Goal: Use online tool/utility: Utilize a website feature to perform a specific function

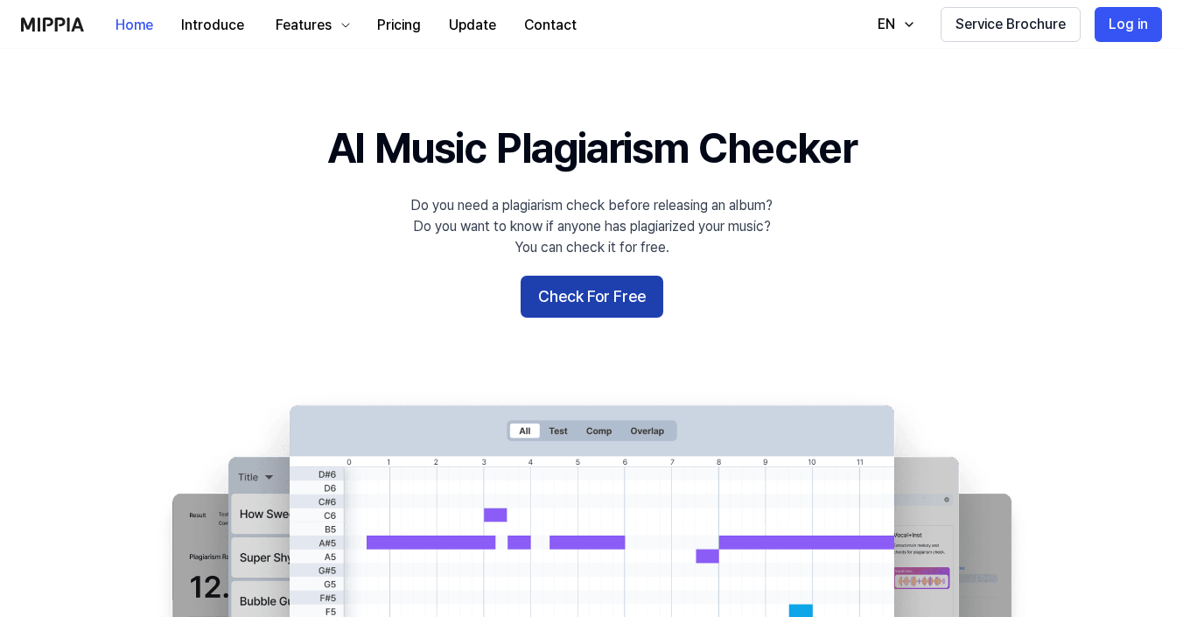
click at [565, 285] on button "Check For Free" at bounding box center [592, 297] width 143 height 42
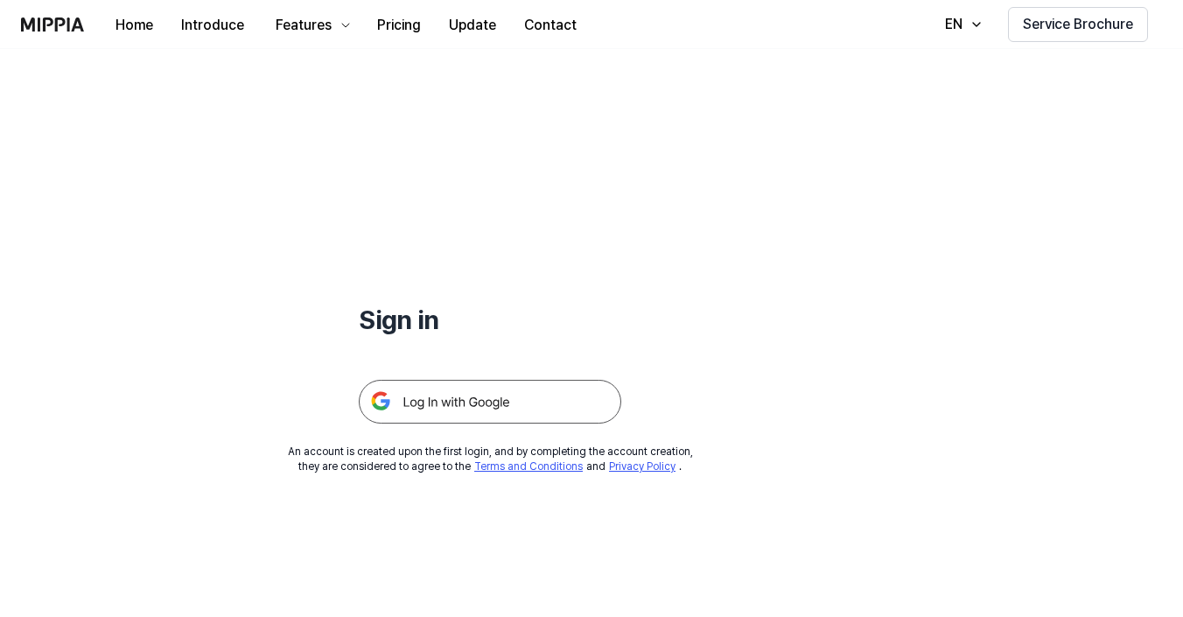
click at [528, 390] on img at bounding box center [490, 402] width 263 height 44
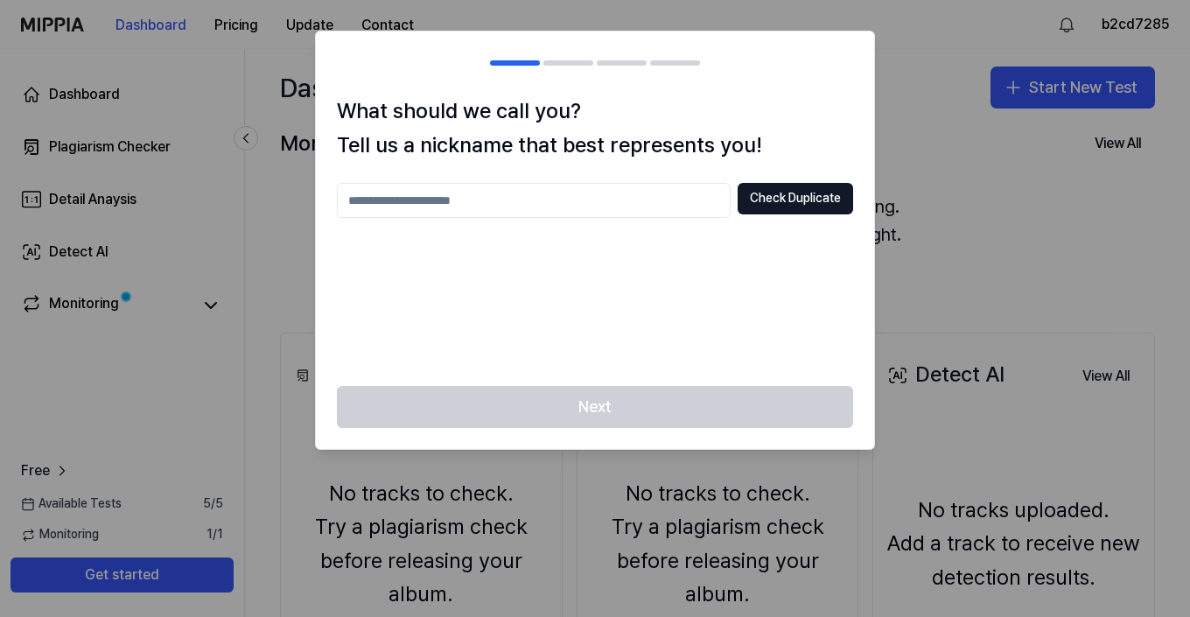
click at [663, 214] on input "text" at bounding box center [534, 200] width 394 height 35
click at [793, 200] on button "Check Duplicate" at bounding box center [796, 199] width 116 height 32
click at [666, 200] on input "text" at bounding box center [534, 200] width 394 height 35
type input "**********"
click at [839, 204] on button "Check Duplicate" at bounding box center [796, 199] width 116 height 32
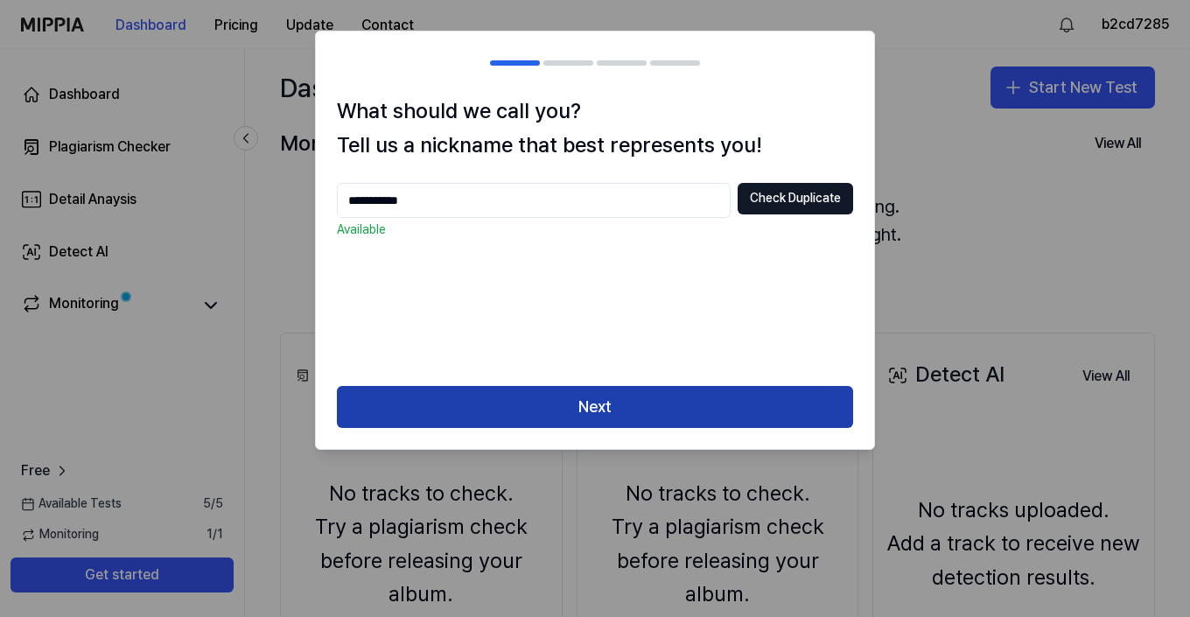
click at [705, 393] on button "Next" at bounding box center [595, 407] width 516 height 42
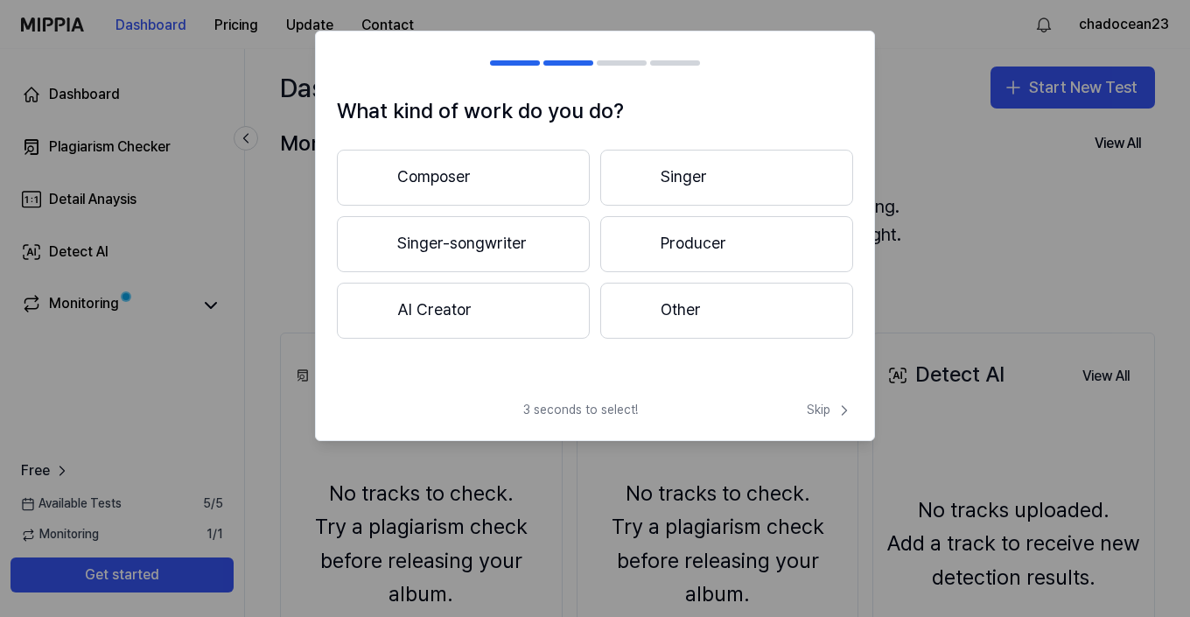
click at [824, 398] on div "What kind of work do you do? Composer Singer Singer-songwriter Producer AI Crea…" at bounding box center [595, 236] width 560 height 410
click at [824, 411] on span "Skip" at bounding box center [830, 411] width 46 height 18
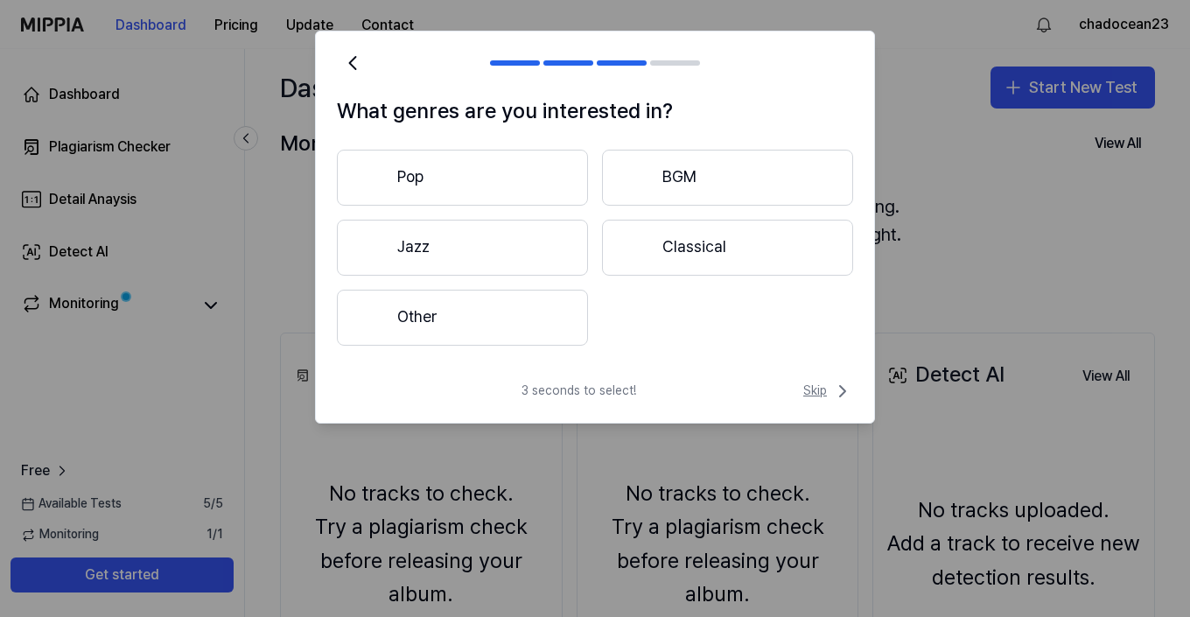
click at [825, 396] on span "Skip" at bounding box center [829, 391] width 50 height 21
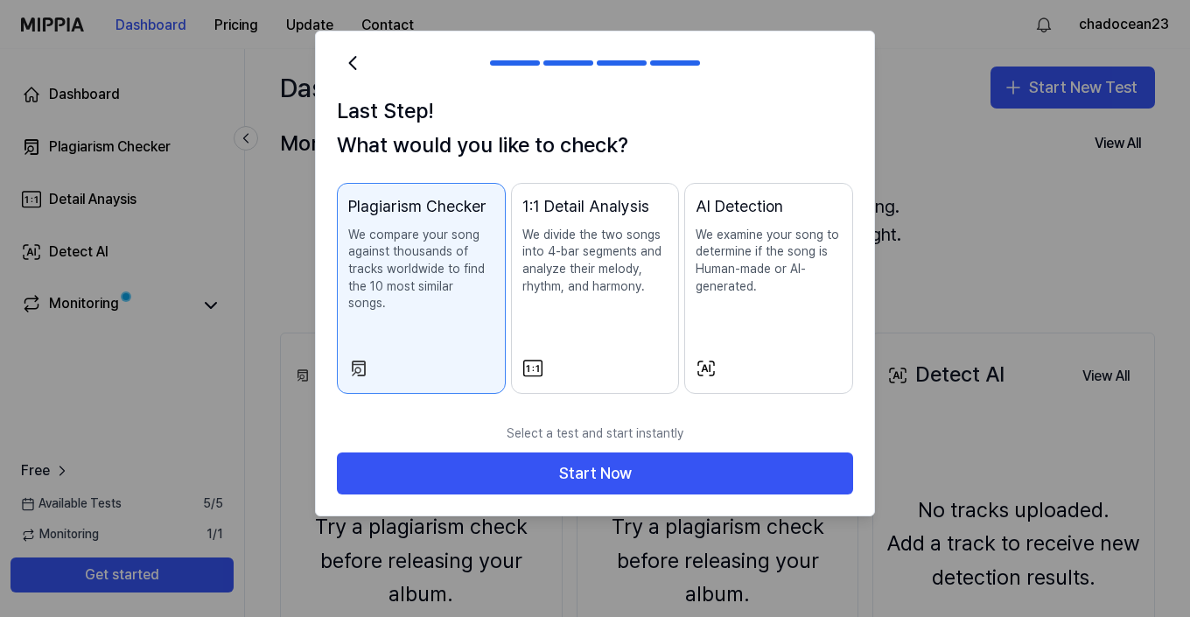
drag, startPoint x: 774, startPoint y: 449, endPoint x: 779, endPoint y: 362, distance: 86.8
click at [779, 362] on div "Last Step! What would you like to check? Plagiarism Checker We compare your son…" at bounding box center [595, 274] width 560 height 486
click at [776, 291] on p "We examine your song to determine if the song is Human-made or AI-generated." at bounding box center [769, 261] width 146 height 68
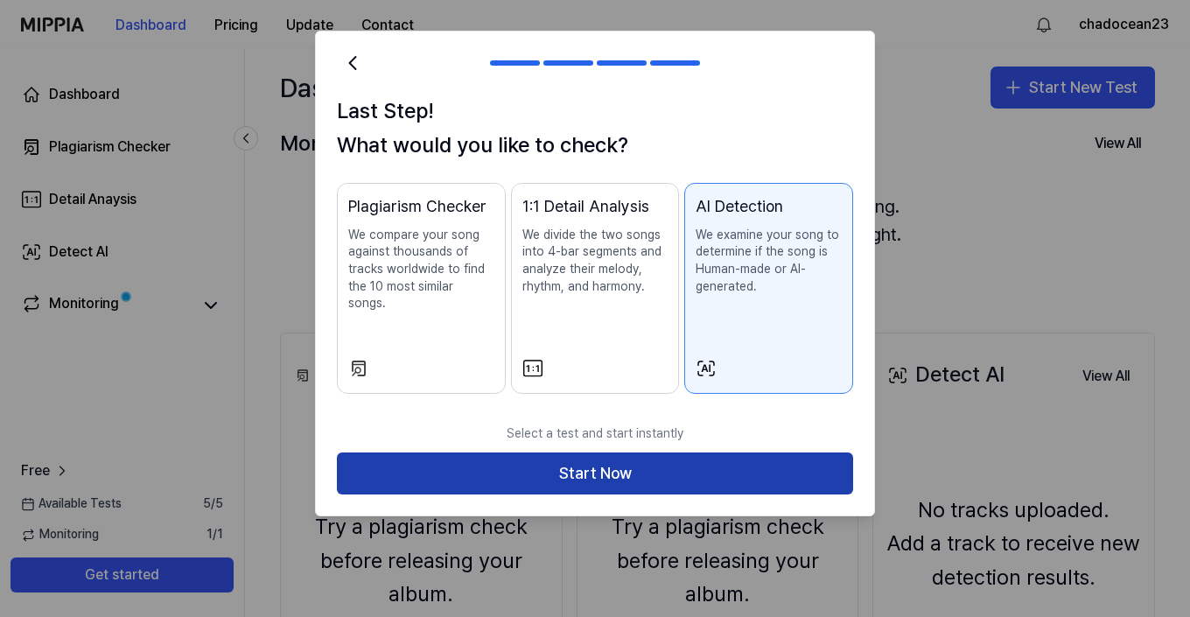
click at [707, 456] on button "Start Now" at bounding box center [595, 474] width 516 height 42
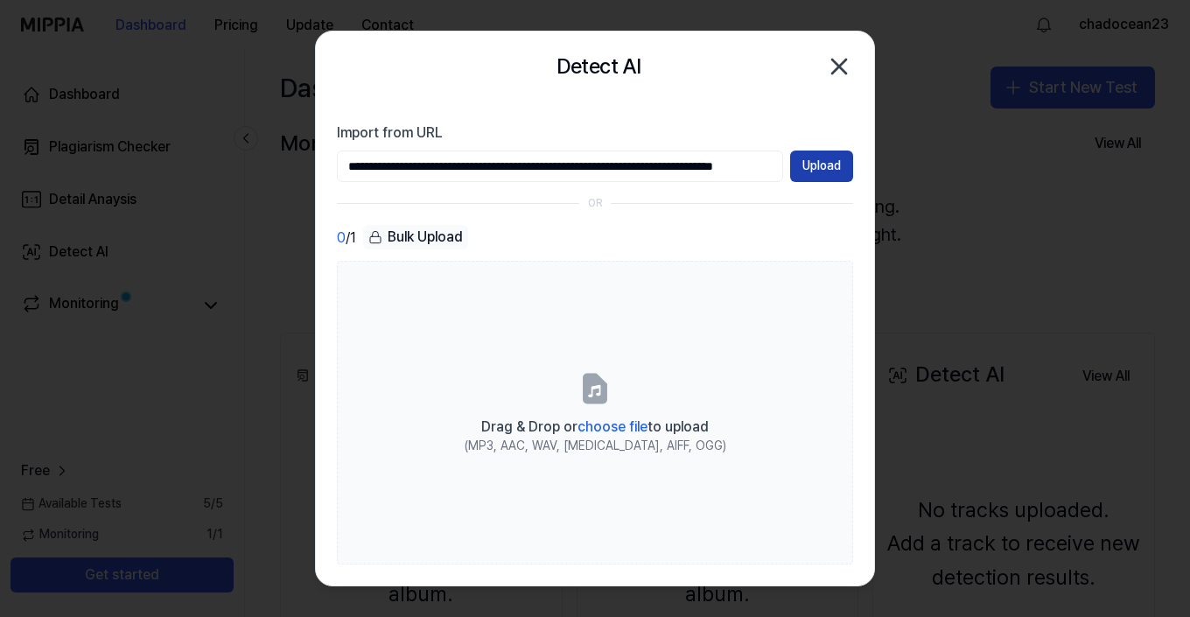
type input "**********"
click at [813, 164] on button "Upload" at bounding box center [821, 167] width 63 height 32
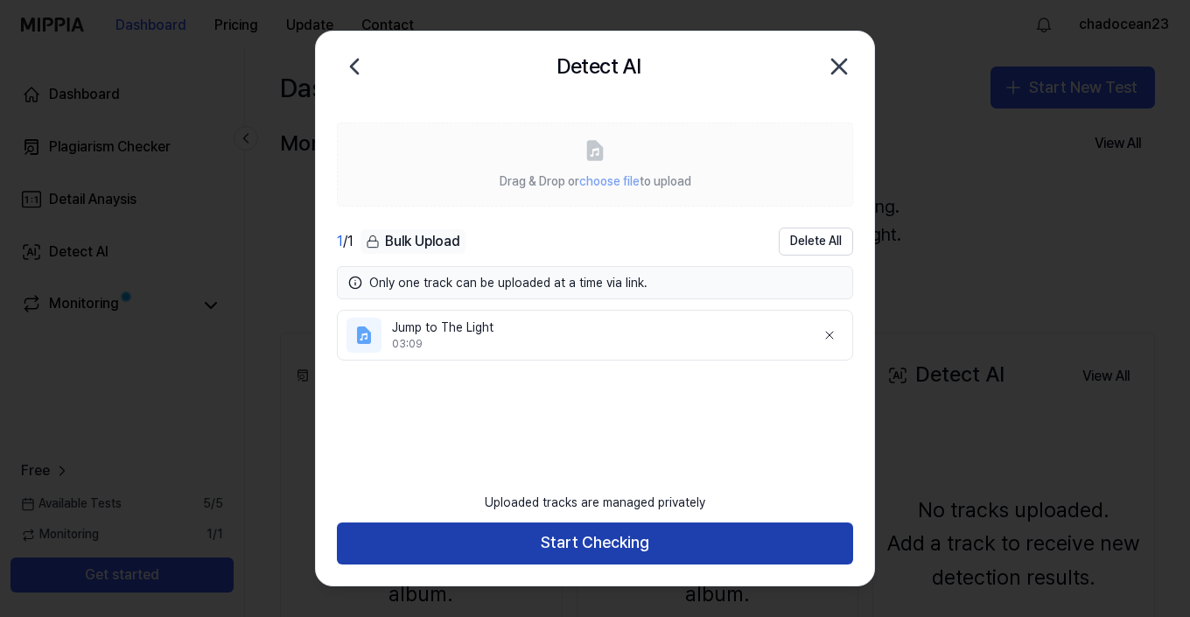
click at [609, 550] on button "Start Checking" at bounding box center [595, 544] width 516 height 42
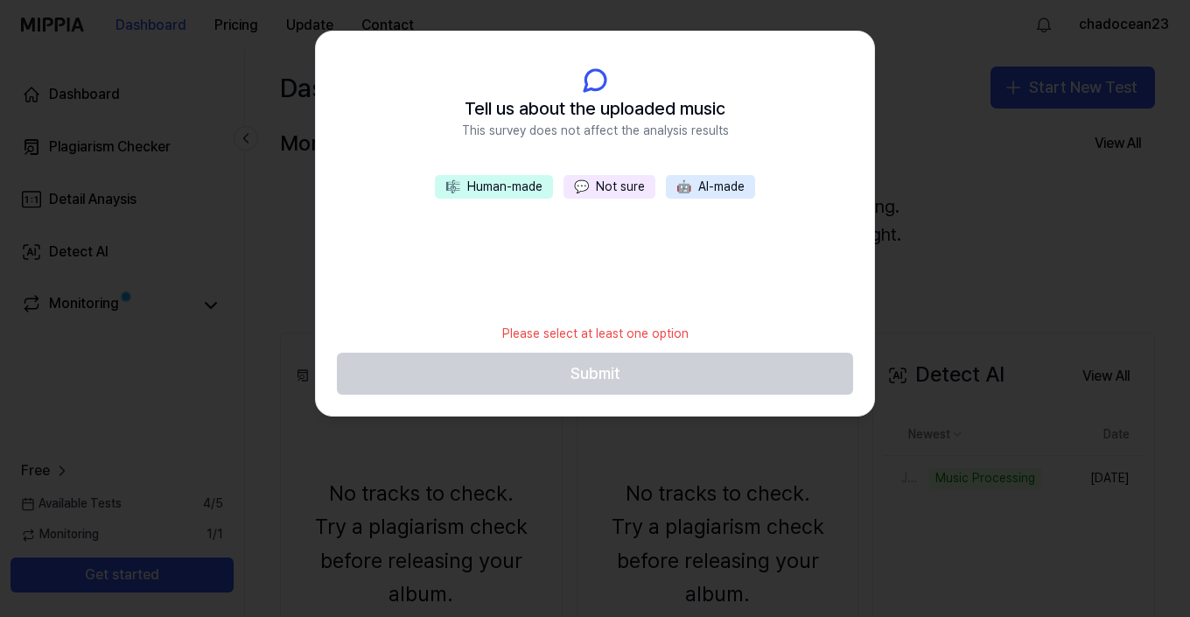
click at [599, 186] on button "💬 Not sure" at bounding box center [610, 187] width 92 height 25
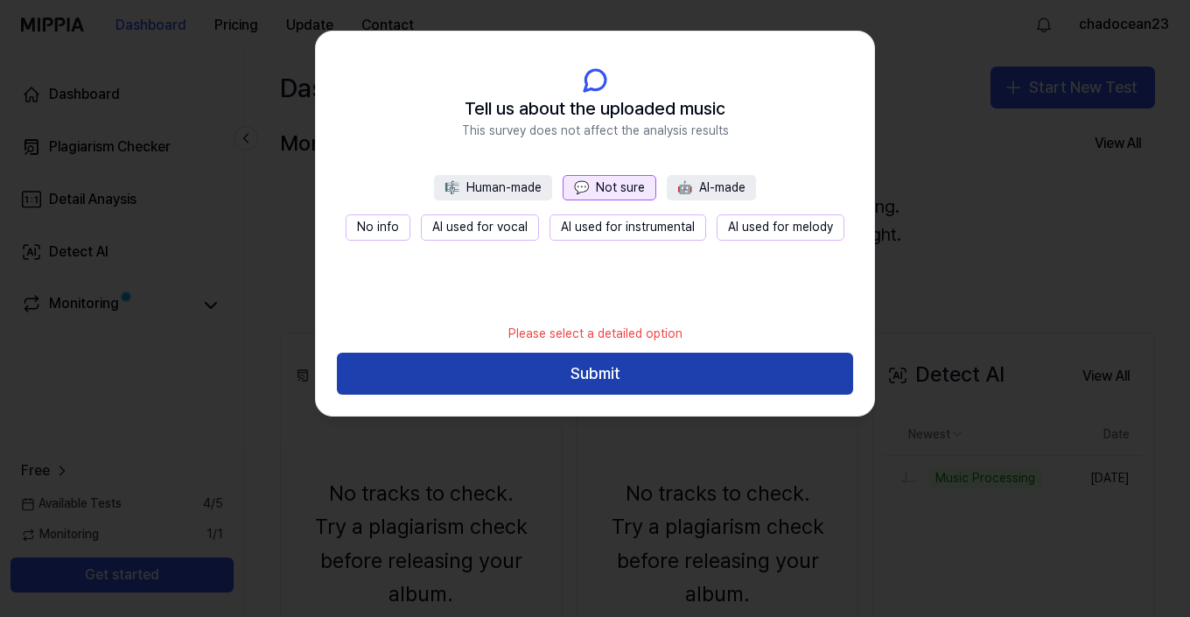
click at [564, 370] on button "Submit" at bounding box center [595, 374] width 516 height 42
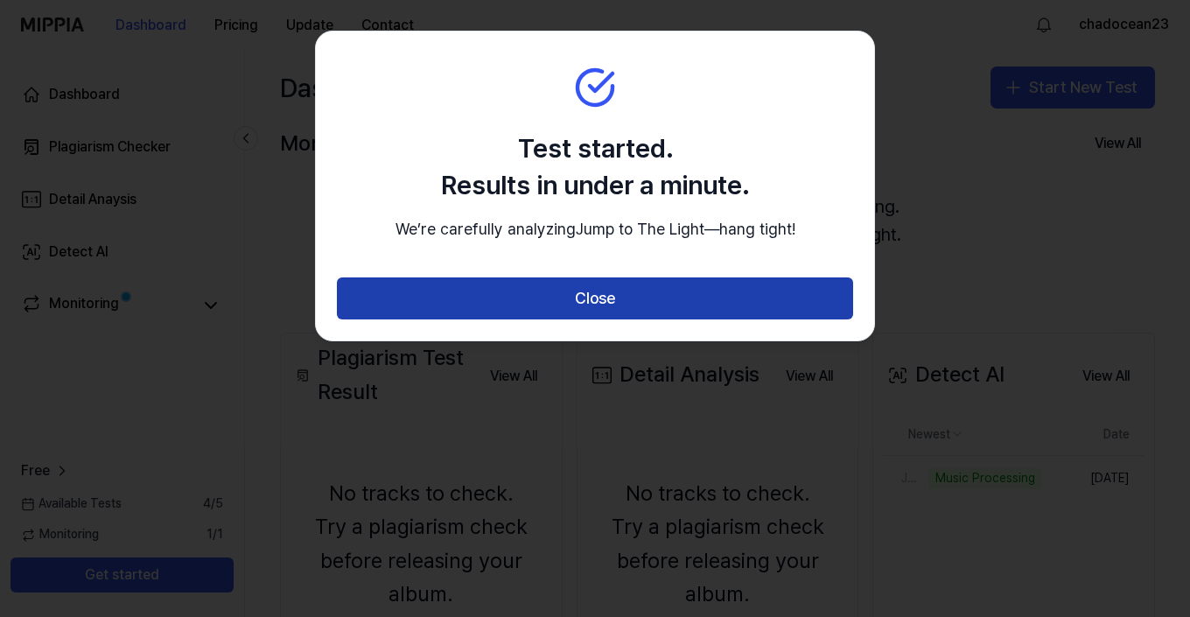
click at [579, 319] on button "Close" at bounding box center [595, 298] width 516 height 42
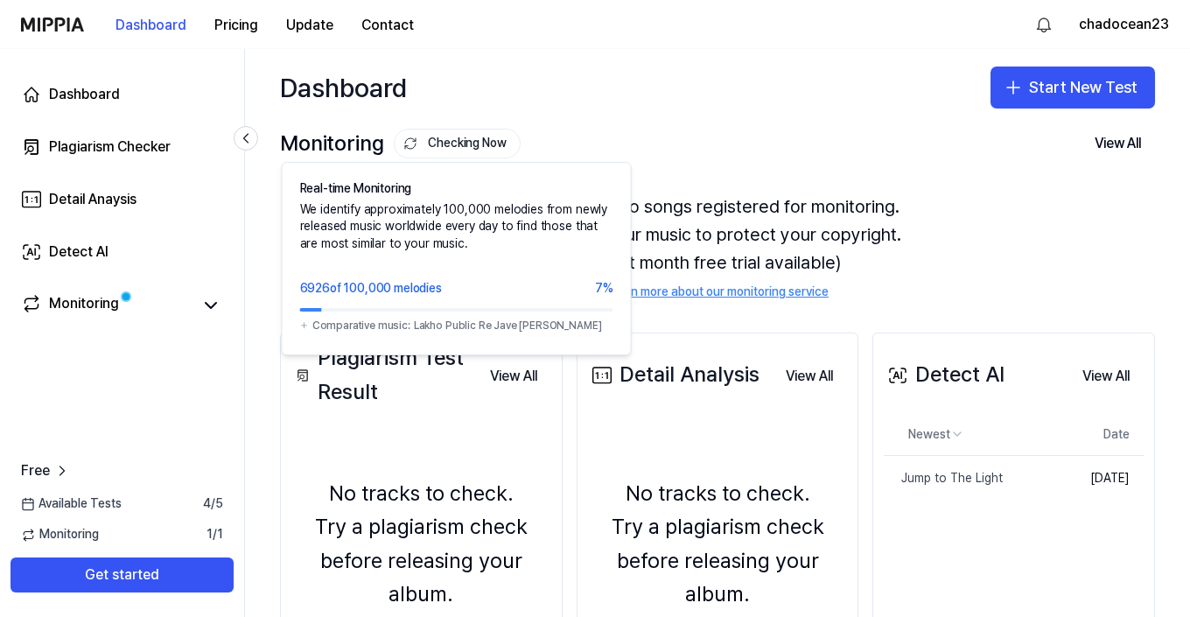
click at [485, 139] on button "Checking Now" at bounding box center [457, 144] width 127 height 30
